Goal: Task Accomplishment & Management: Manage account settings

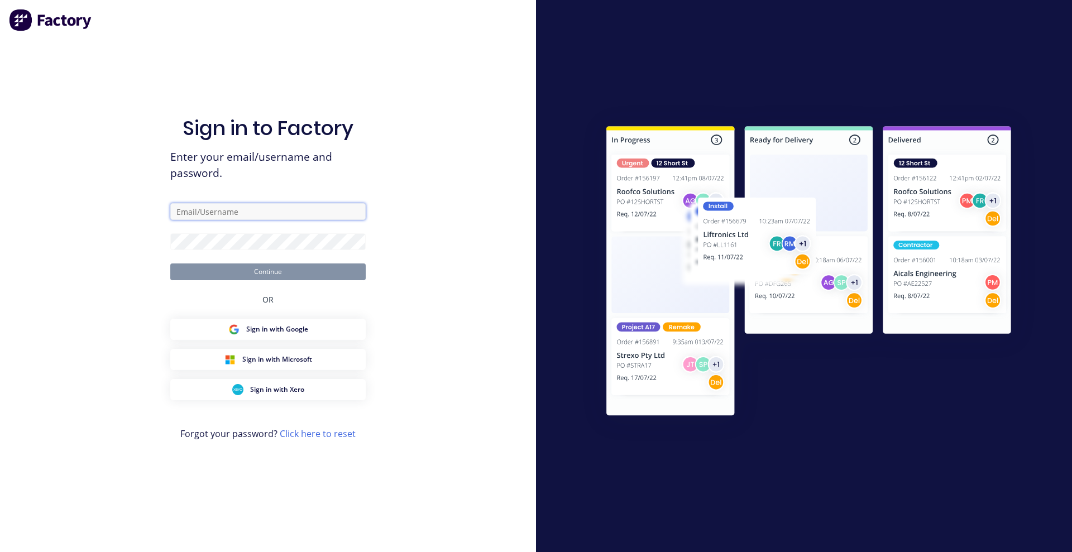
type input "[EMAIL_ADDRESS][DOMAIN_NAME]"
click at [270, 272] on button "Continue" at bounding box center [267, 271] width 195 height 17
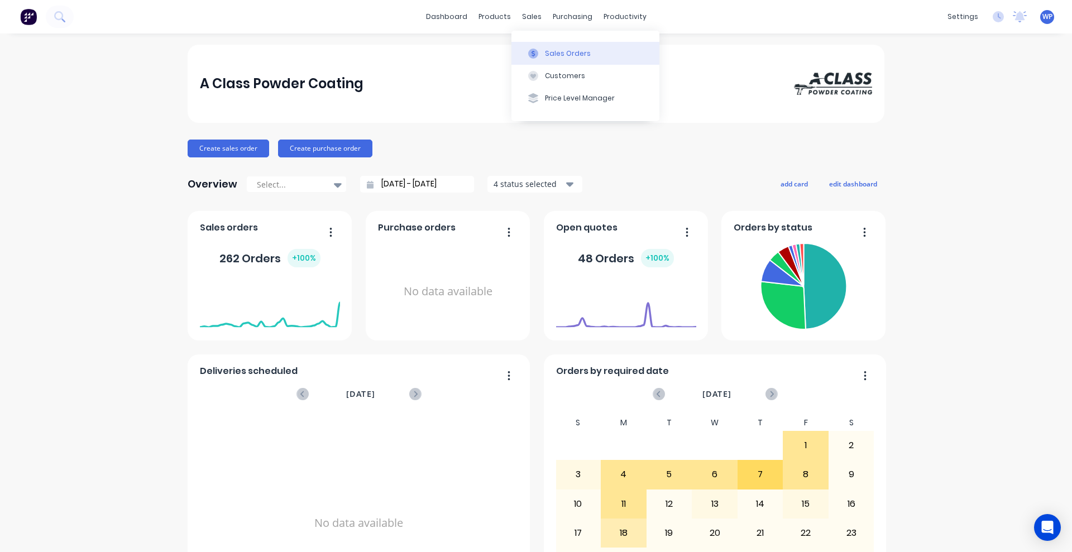
click at [546, 50] on div "Sales Orders" at bounding box center [568, 54] width 46 height 10
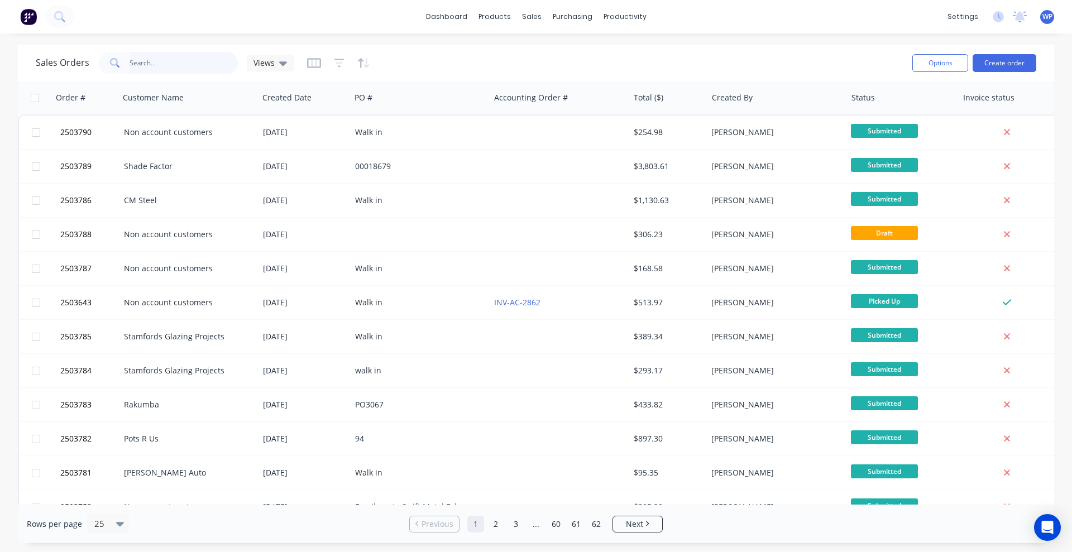
click at [194, 63] on input "text" at bounding box center [183, 63] width 109 height 22
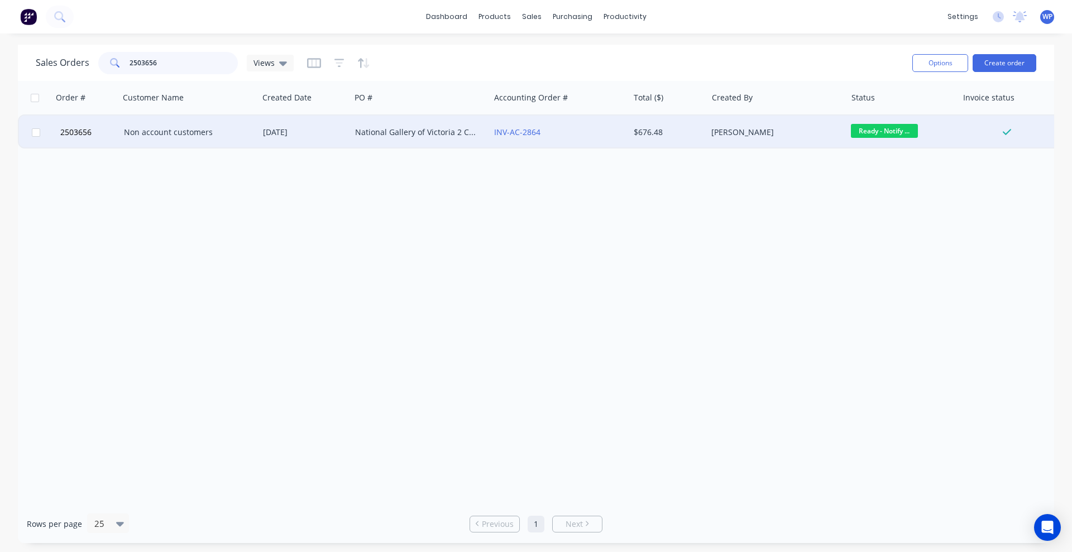
type input "2503656"
click at [372, 134] on div "National Gallery of Victoria 2 Colours" at bounding box center [417, 132] width 124 height 11
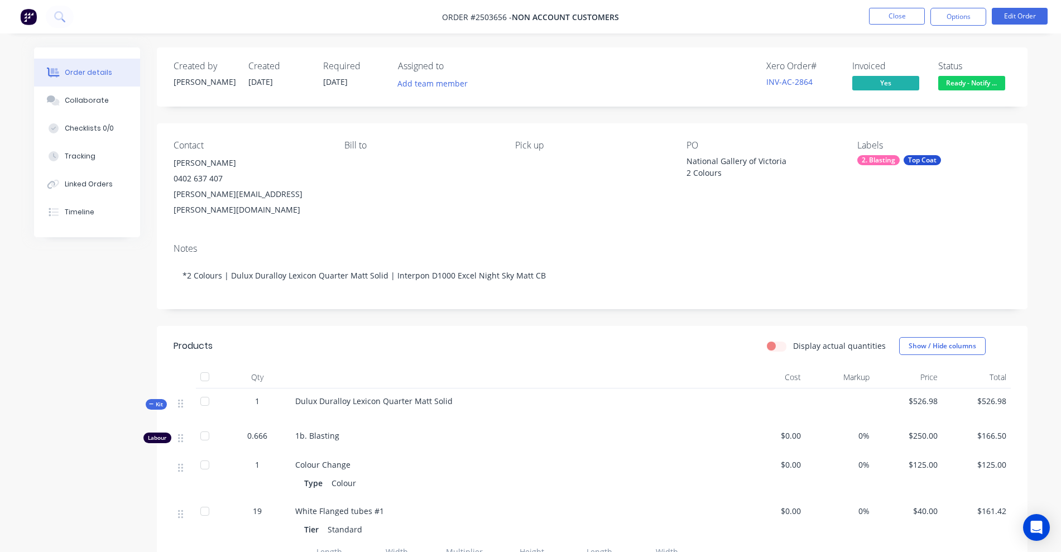
click at [706, 172] on div "National Gallery of Victoria 2 Colours" at bounding box center [757, 166] width 140 height 23
click at [1022, 17] on button "Edit Order" at bounding box center [1020, 16] width 56 height 17
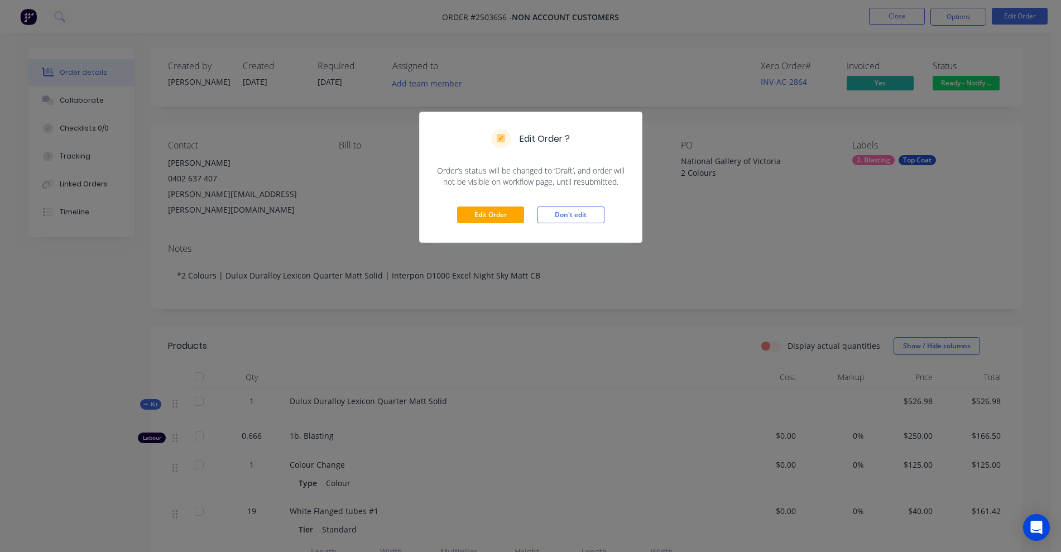
click at [732, 225] on div "Edit Order ? Order’s status will be changed to ‘Draft’, and order will not be v…" at bounding box center [530, 276] width 1061 height 552
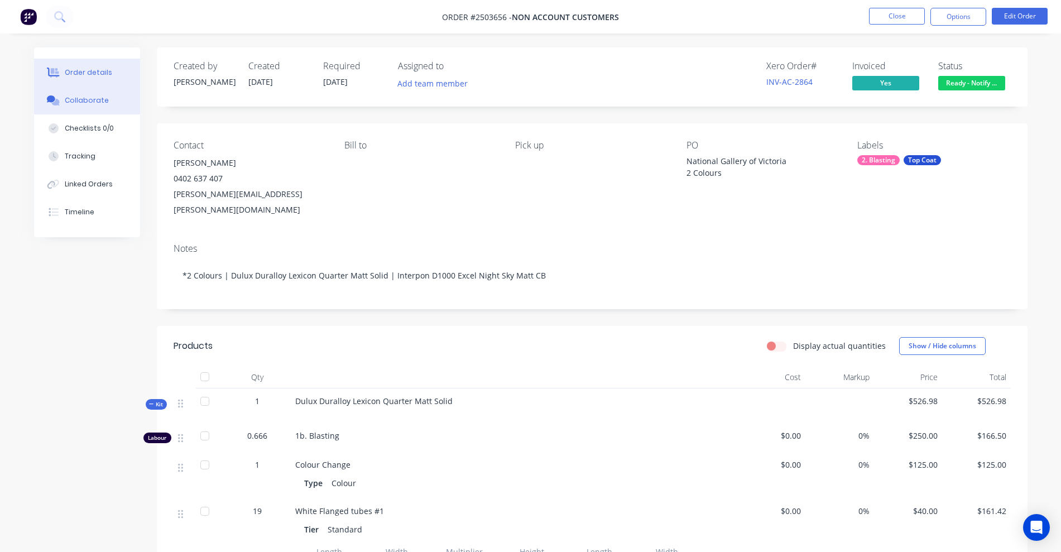
click at [82, 102] on div "Collaborate" at bounding box center [87, 100] width 44 height 10
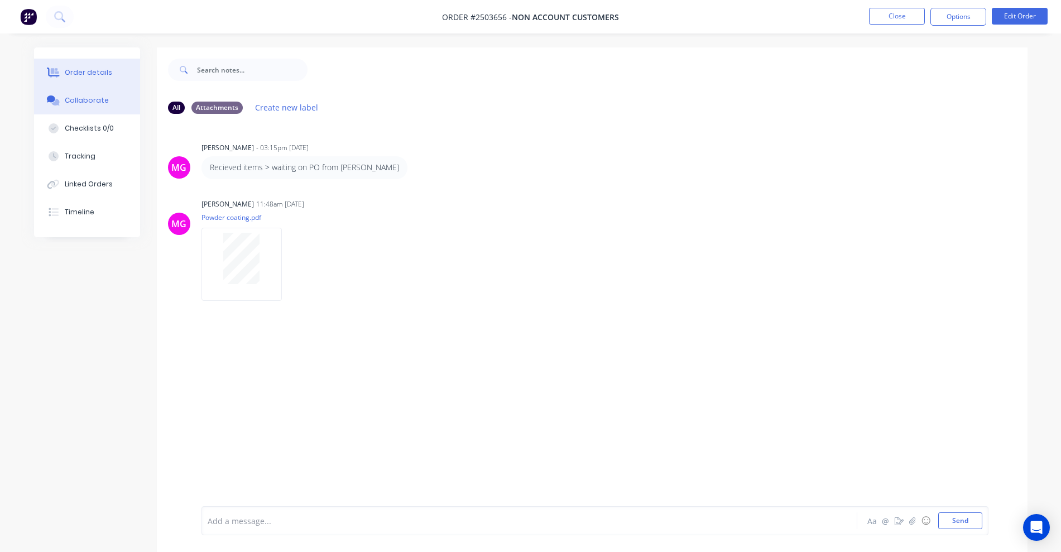
click at [78, 71] on div "Order details" at bounding box center [88, 73] width 47 height 10
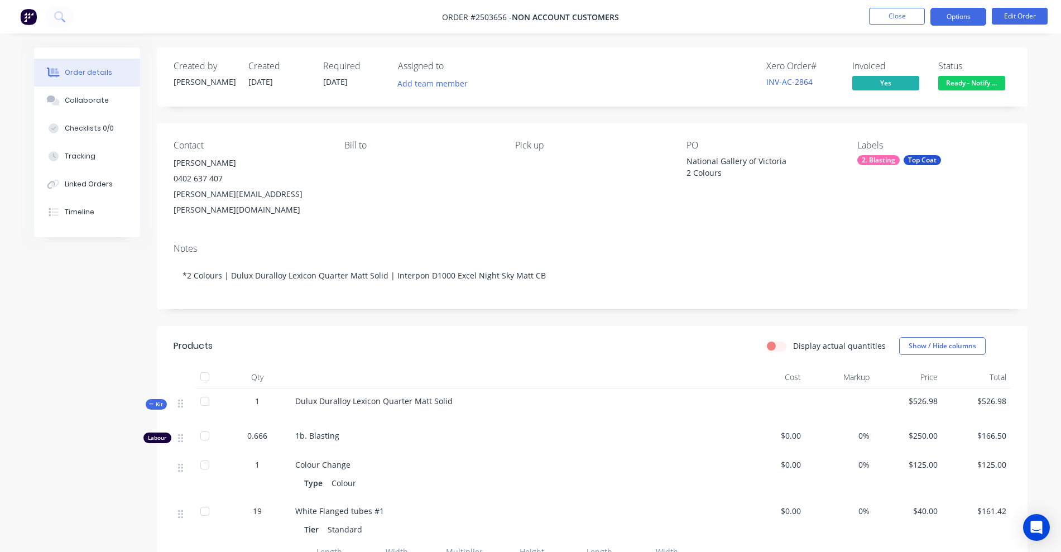
click at [944, 20] on button "Options" at bounding box center [958, 17] width 56 height 18
click at [1014, 16] on button "Edit Order" at bounding box center [1020, 16] width 56 height 17
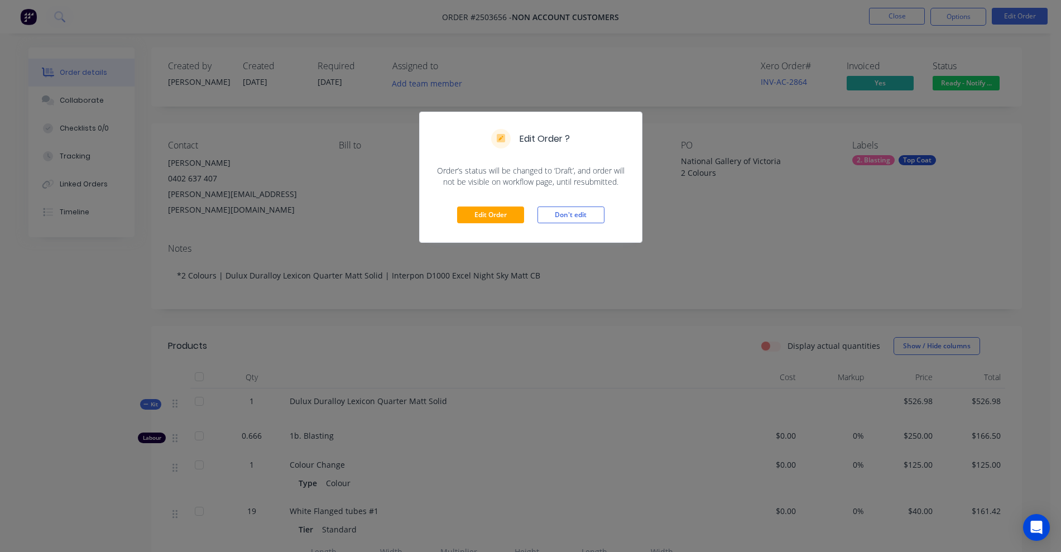
click at [707, 246] on div "Edit Order ? Order’s status will be changed to ‘Draft’, and order will not be v…" at bounding box center [530, 276] width 1061 height 552
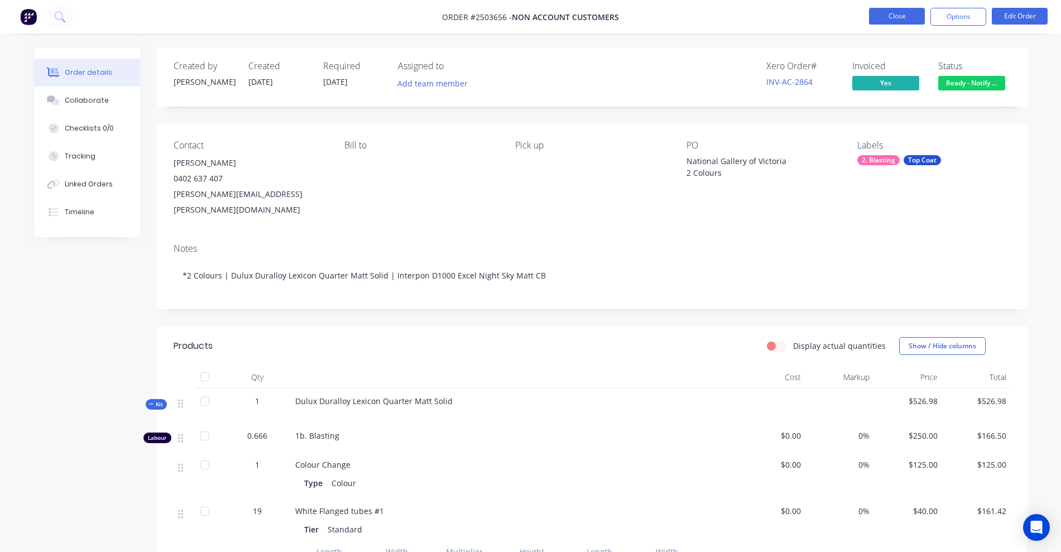
click at [892, 12] on button "Close" at bounding box center [897, 16] width 56 height 17
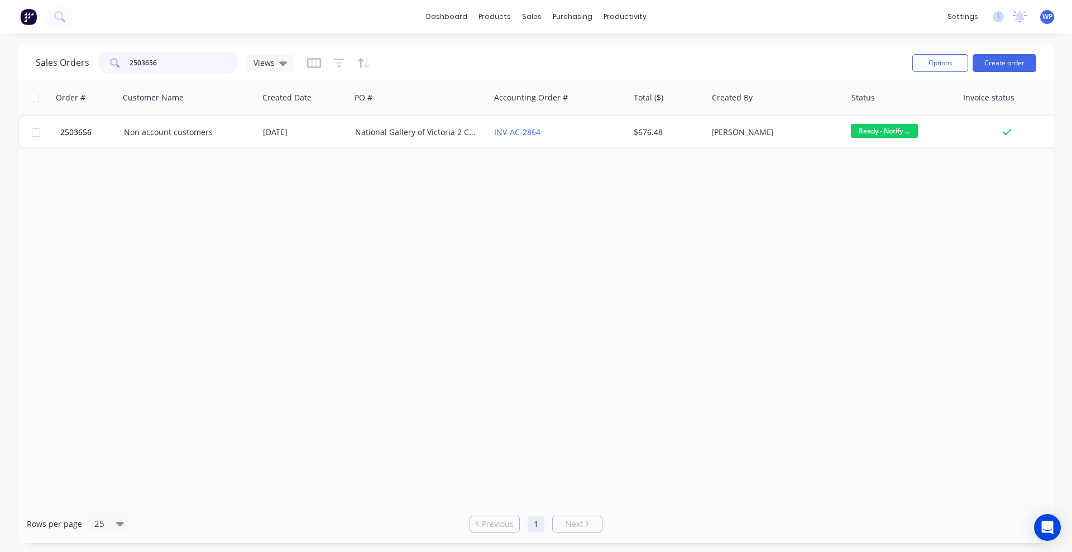
drag, startPoint x: 164, startPoint y: 61, endPoint x: 95, endPoint y: 60, distance: 68.7
click at [95, 60] on div "Sales Orders 2503656 Views" at bounding box center [165, 63] width 258 height 22
type input "2"
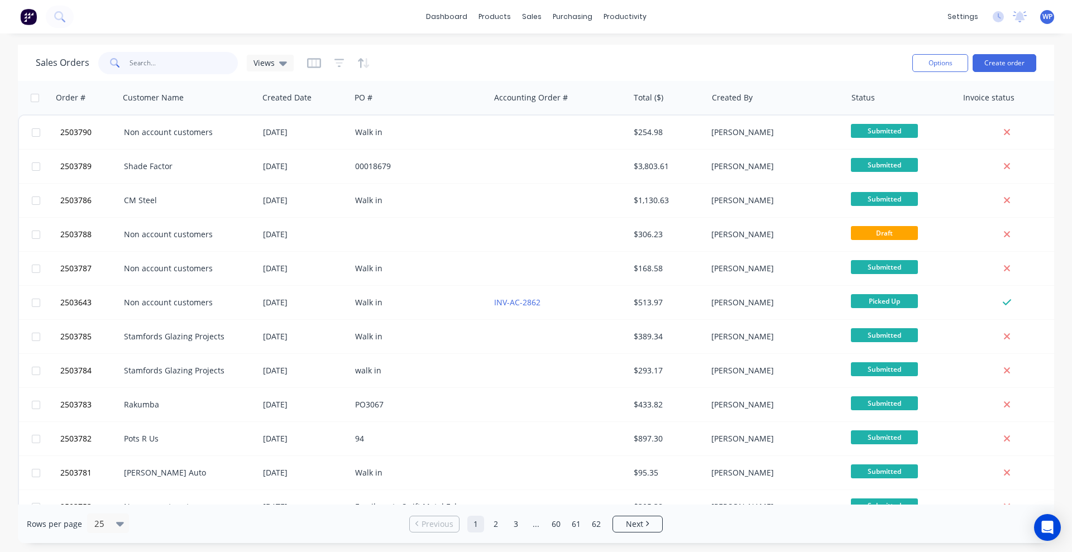
click at [165, 62] on input "text" at bounding box center [183, 63] width 109 height 22
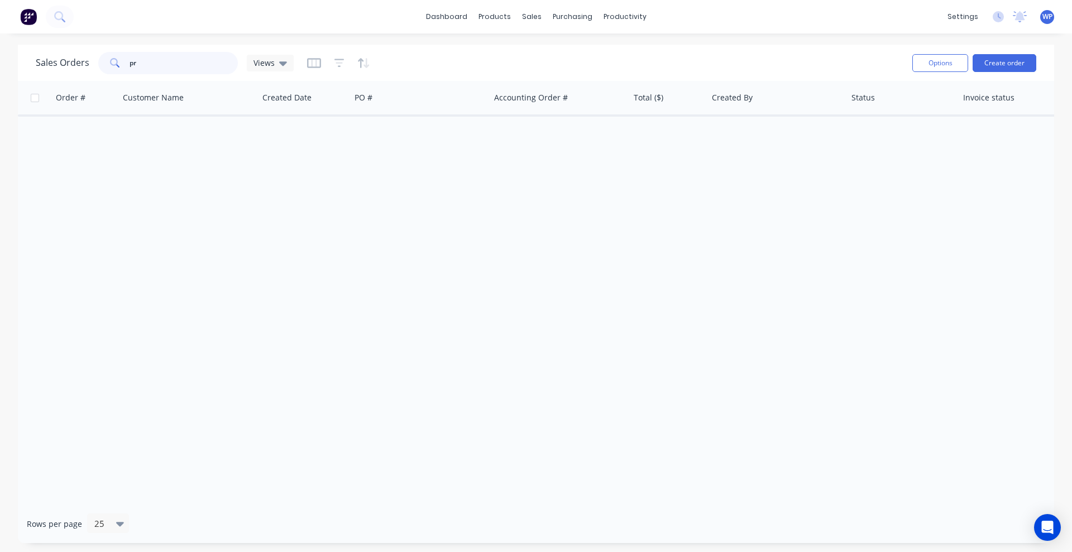
type input "p"
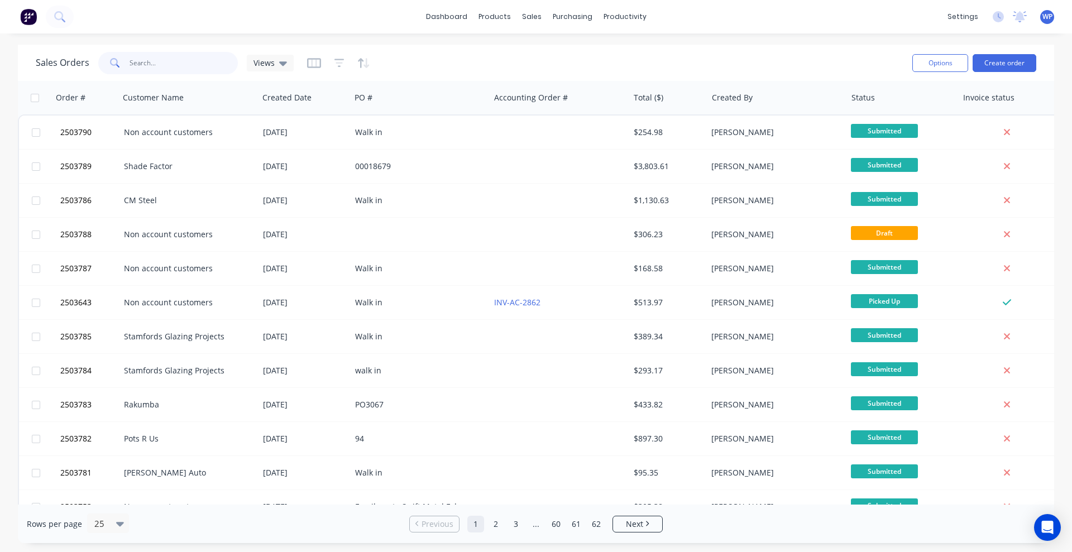
click at [164, 61] on input "text" at bounding box center [183, 63] width 109 height 22
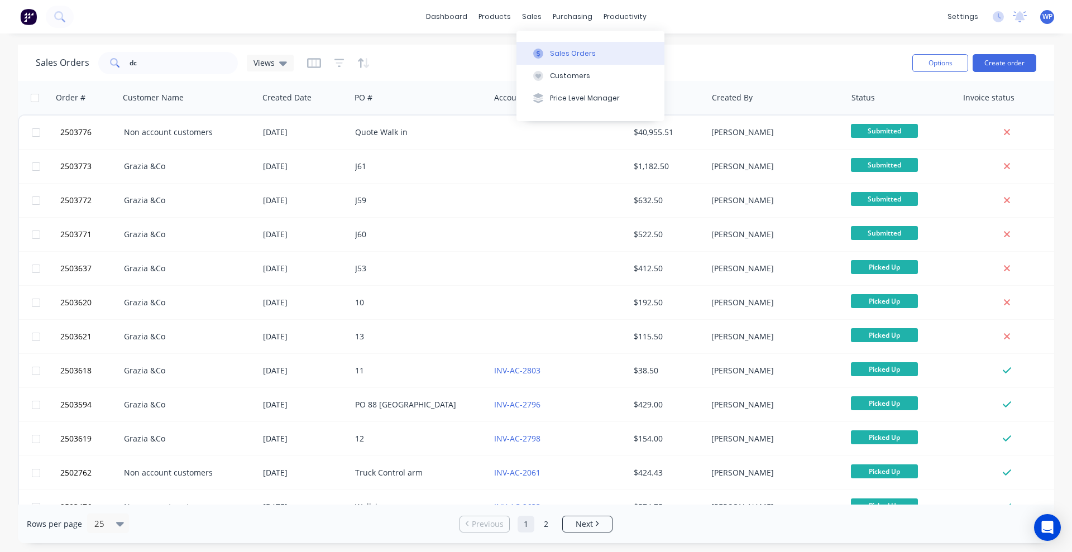
click at [560, 51] on div "Sales Orders" at bounding box center [573, 54] width 46 height 10
click at [170, 62] on input "dc" at bounding box center [183, 63] width 109 height 22
type input "d"
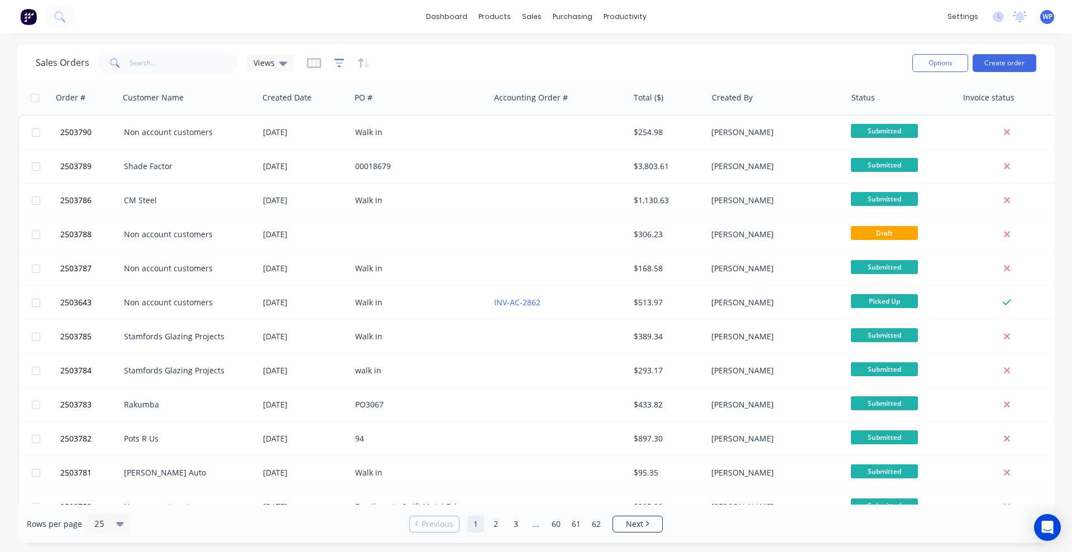
click at [336, 64] on icon "button" at bounding box center [339, 62] width 10 height 11
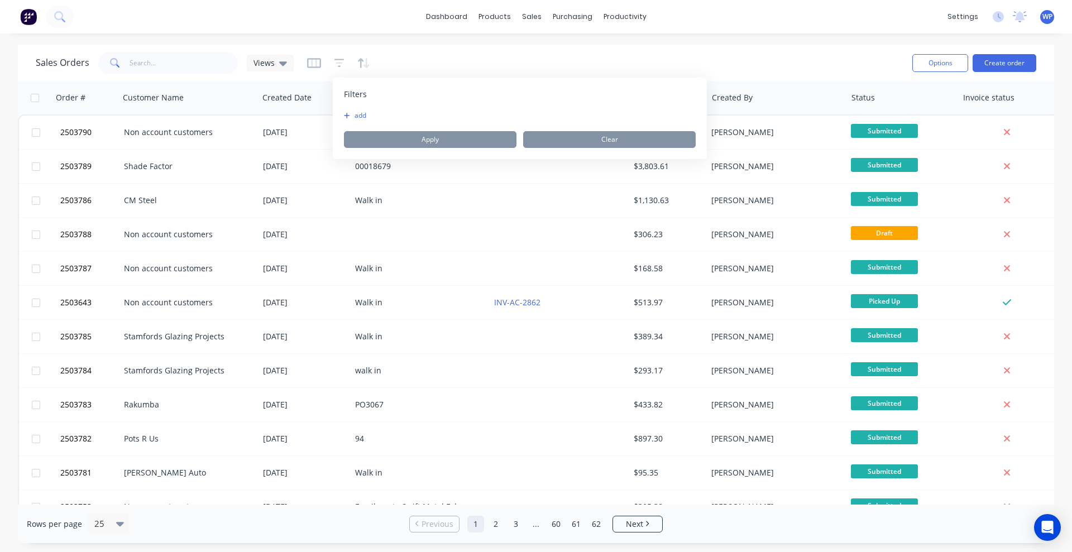
click at [357, 117] on button "add" at bounding box center [358, 115] width 28 height 9
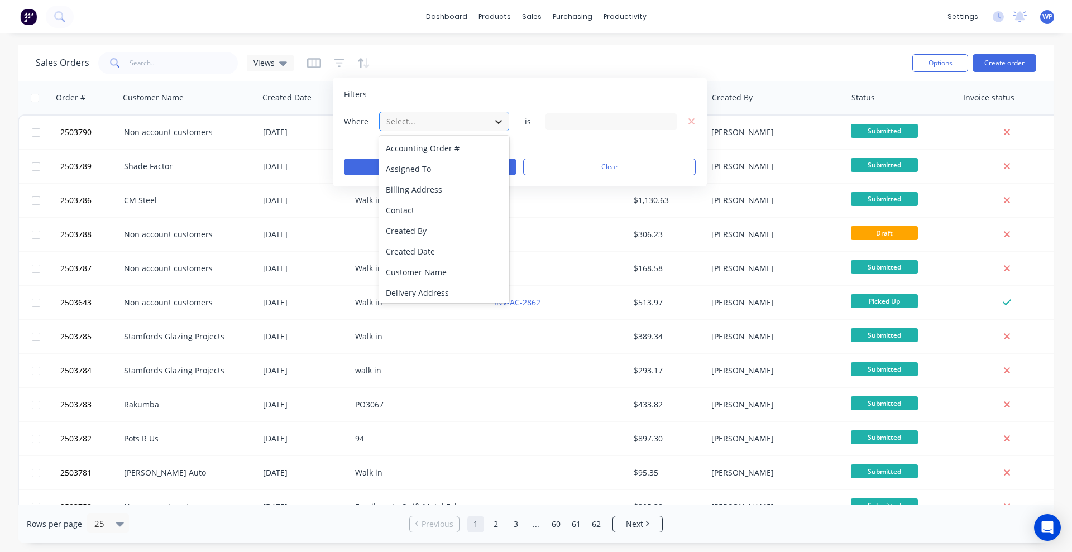
click at [493, 121] on icon at bounding box center [498, 121] width 11 height 11
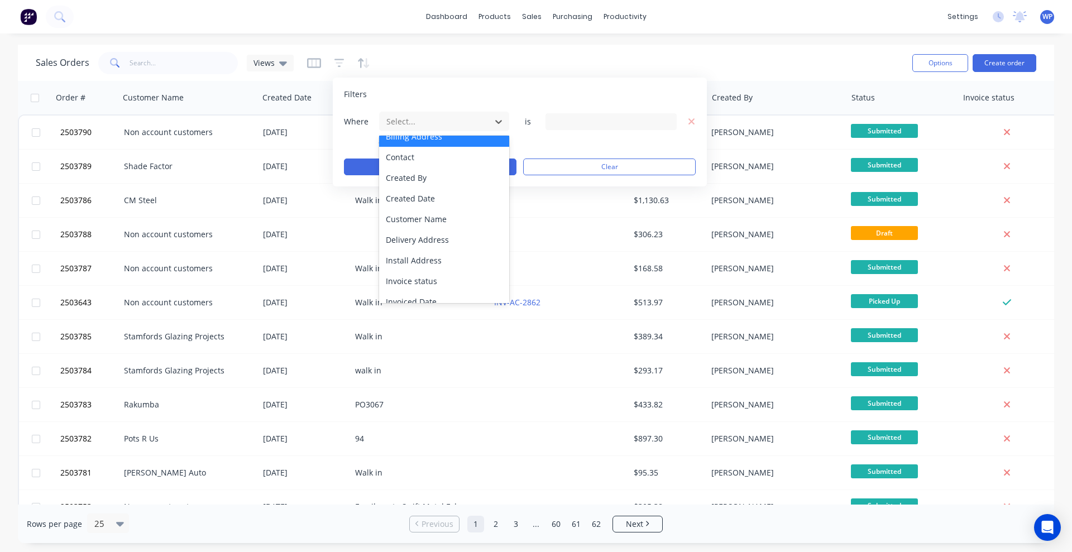
scroll to position [271, 0]
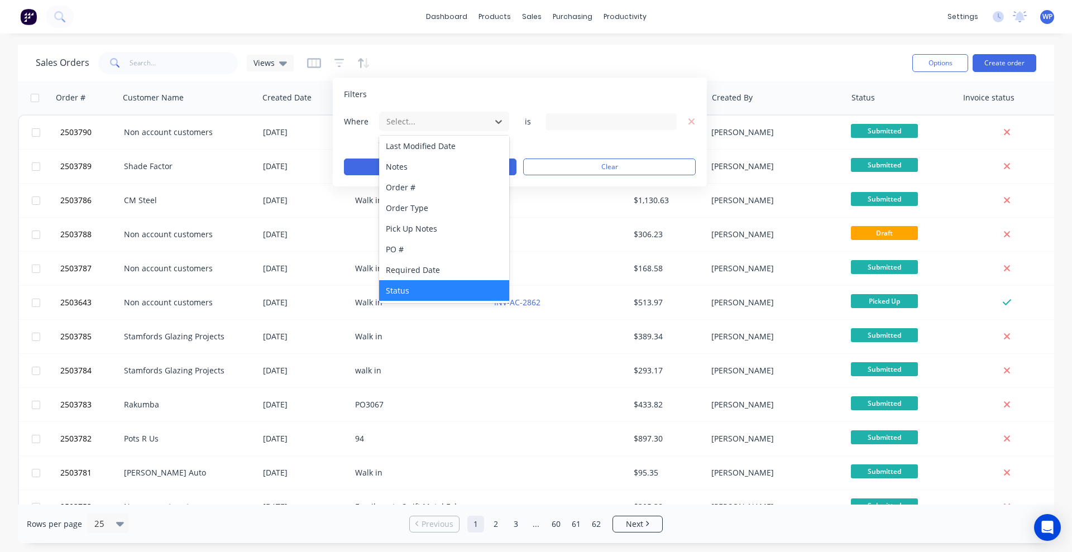
click at [434, 291] on div "Status" at bounding box center [444, 290] width 130 height 21
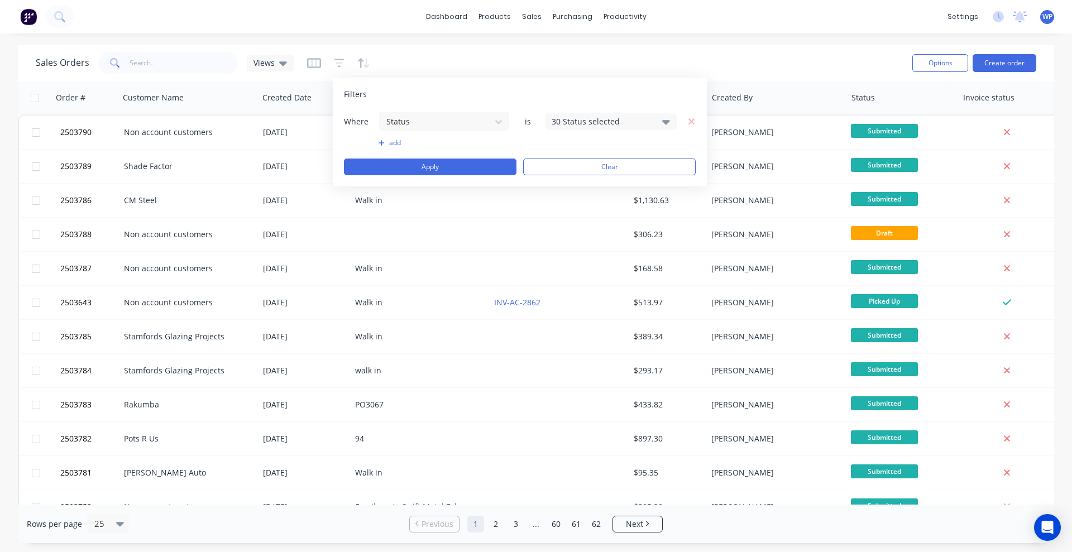
click at [664, 120] on icon at bounding box center [666, 122] width 8 height 4
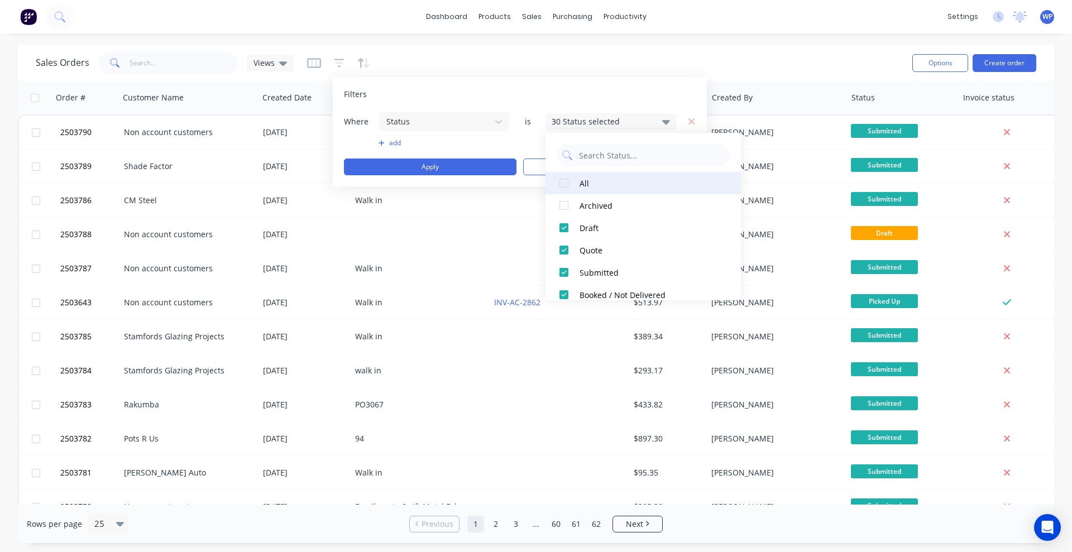
click at [563, 184] on div at bounding box center [564, 183] width 22 height 22
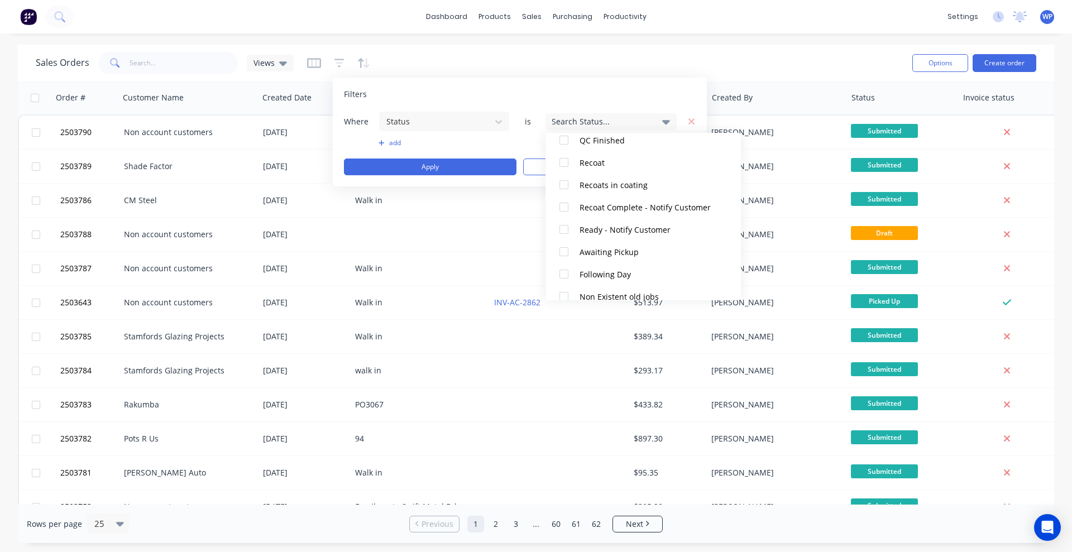
scroll to position [558, 0]
click at [562, 227] on div at bounding box center [564, 228] width 22 height 22
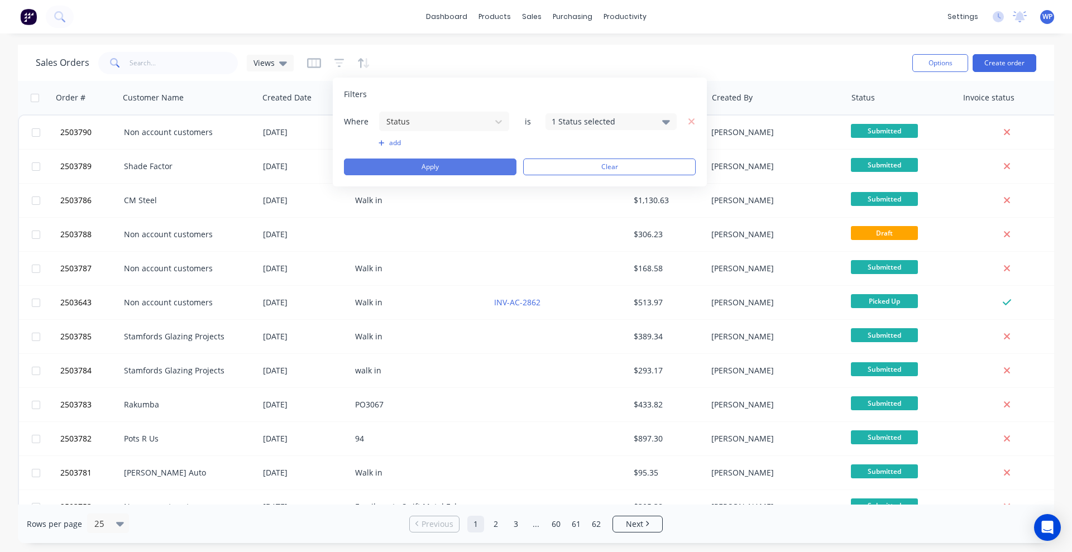
click at [430, 167] on button "Apply" at bounding box center [430, 167] width 172 height 17
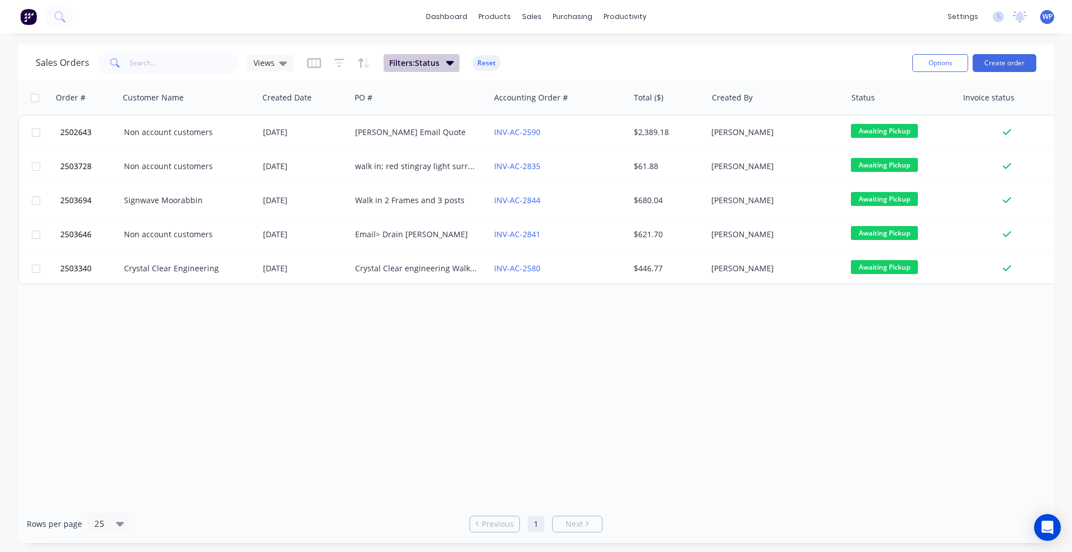
click at [446, 66] on icon "button" at bounding box center [450, 62] width 8 height 12
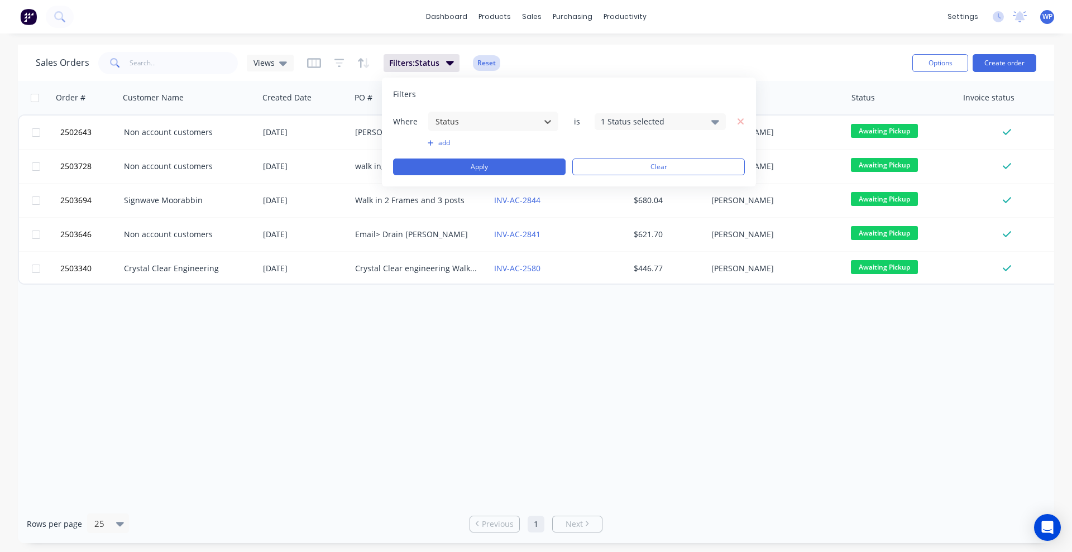
click at [486, 64] on button "Reset" at bounding box center [486, 63] width 27 height 16
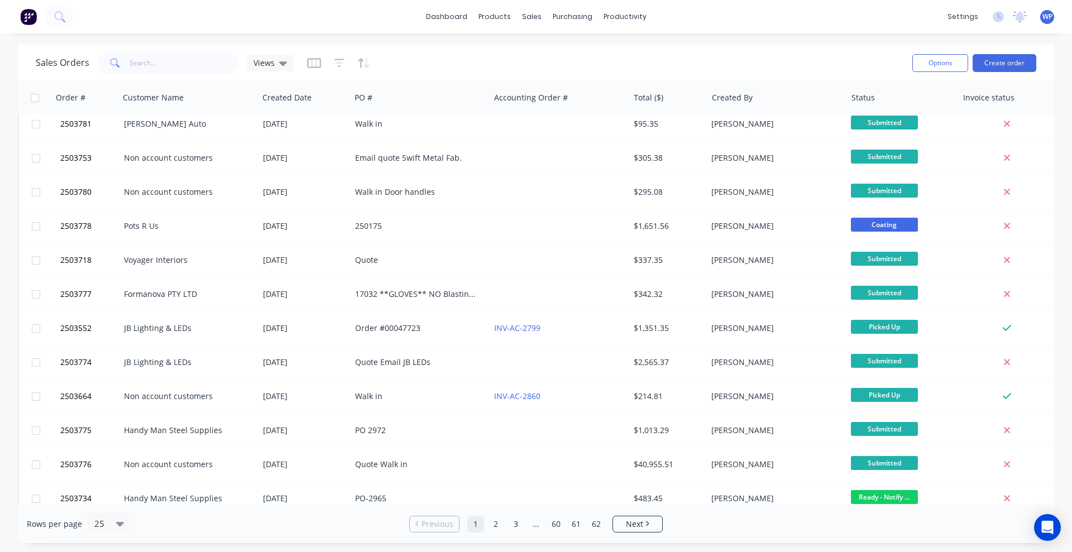
scroll to position [467, 0]
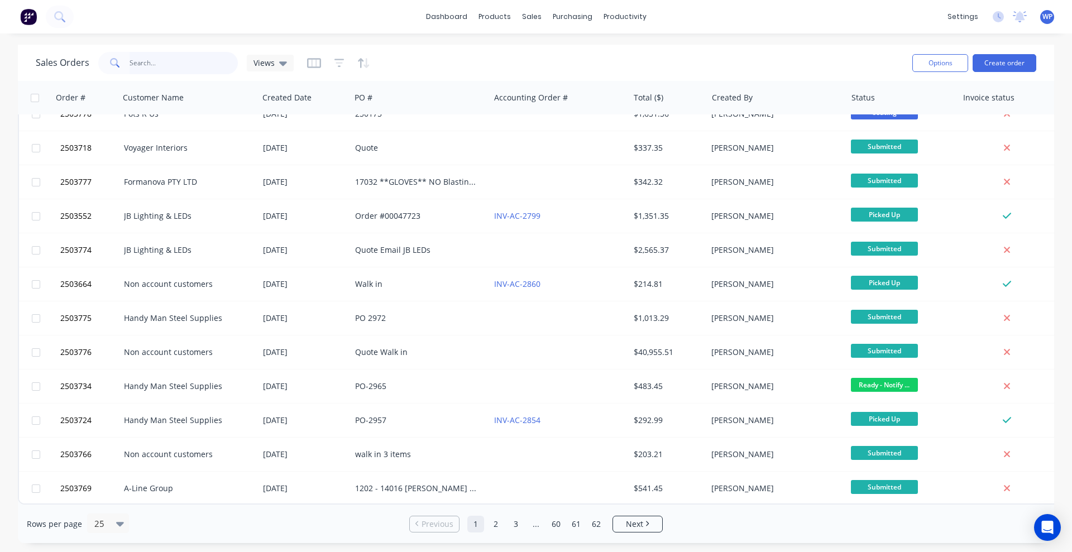
click at [201, 66] on input "text" at bounding box center [183, 63] width 109 height 22
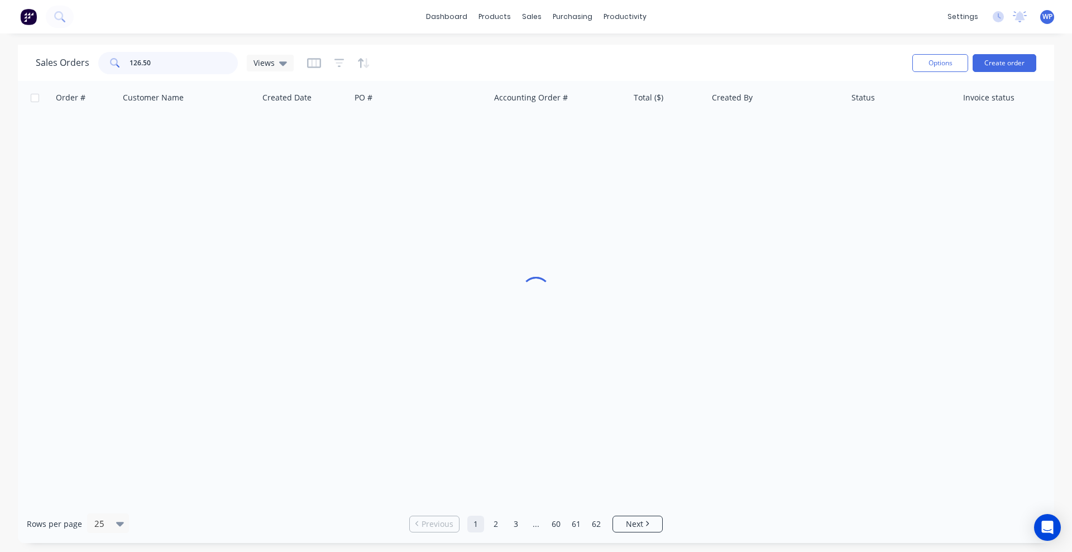
scroll to position [0, 0]
drag, startPoint x: 162, startPoint y: 64, endPoint x: 108, endPoint y: 64, distance: 54.7
click at [108, 64] on div "126.50" at bounding box center [168, 63] width 140 height 22
type input "5"
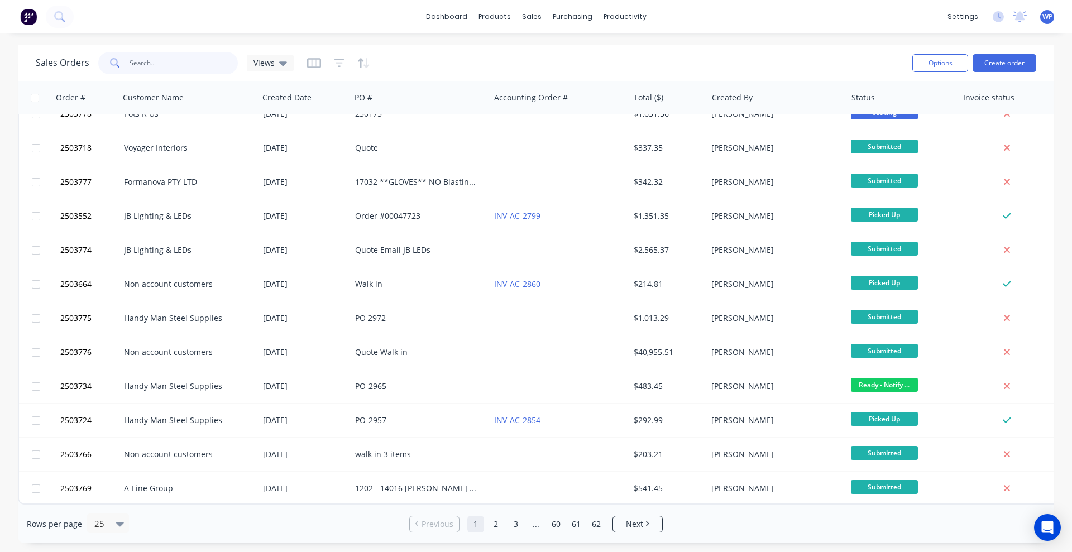
scroll to position [467, 0]
click at [114, 526] on div "25" at bounding box center [103, 523] width 26 height 18
click at [107, 500] on div "100" at bounding box center [106, 496] width 42 height 21
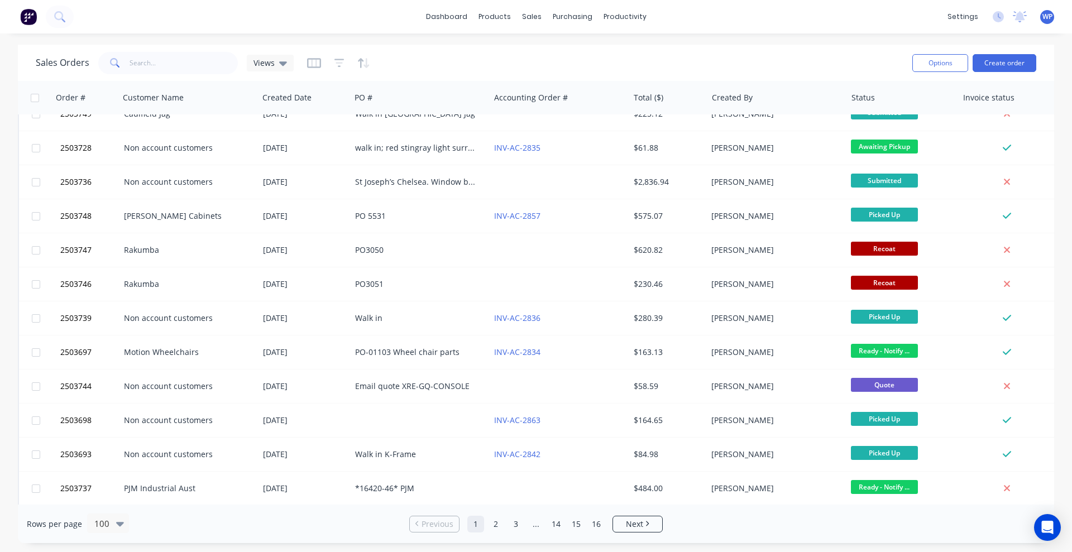
scroll to position [2093, 0]
